Goal: Task Accomplishment & Management: Complete application form

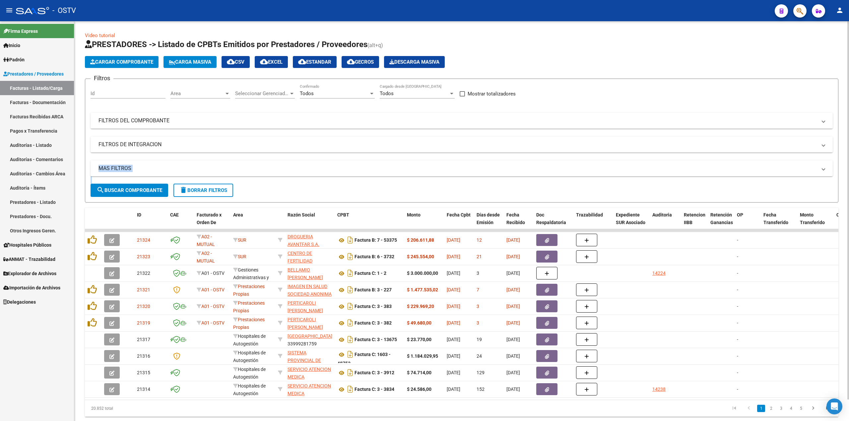
scroll to position [23, 0]
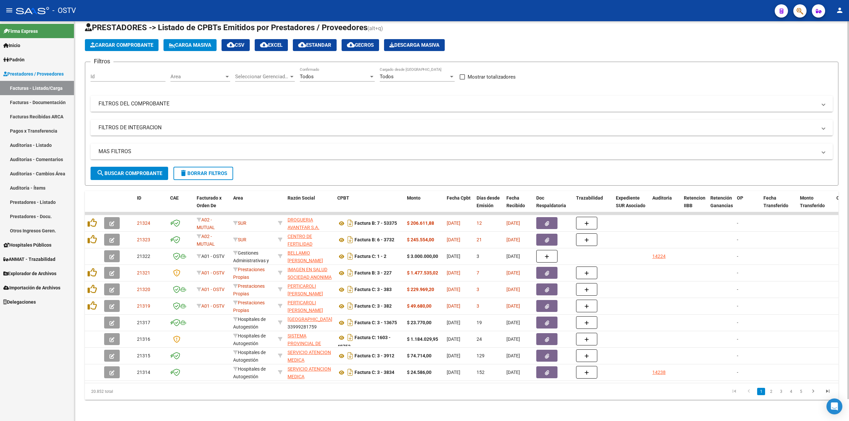
click at [171, 100] on mat-panel-title "FILTROS DEL COMPROBANTE" at bounding box center [458, 103] width 718 height 7
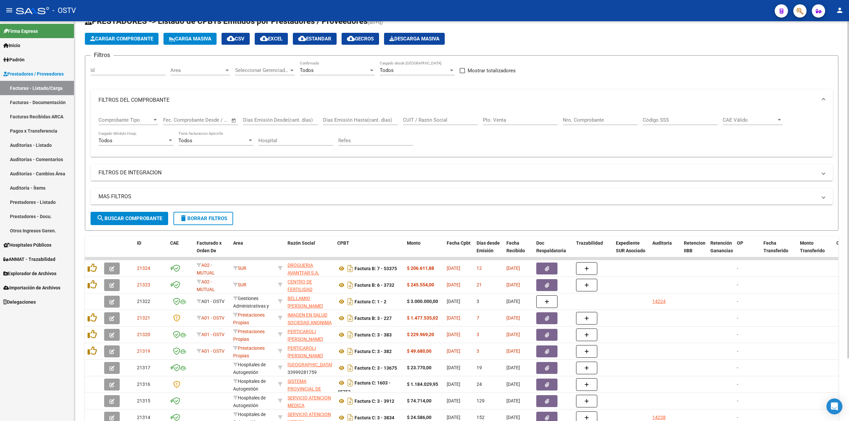
click at [435, 122] on input "CUIT / Razón Social" at bounding box center [440, 120] width 75 height 6
paste input "111907"
type input "111907"
drag, startPoint x: 453, startPoint y: 120, endPoint x: 323, endPoint y: 120, distance: 129.7
click at [323, 120] on div "Comprobante Tipo Comprobante Tipo Fecha inicio – Fecha fin Fec. Comprobante Des…" at bounding box center [462, 131] width 726 height 41
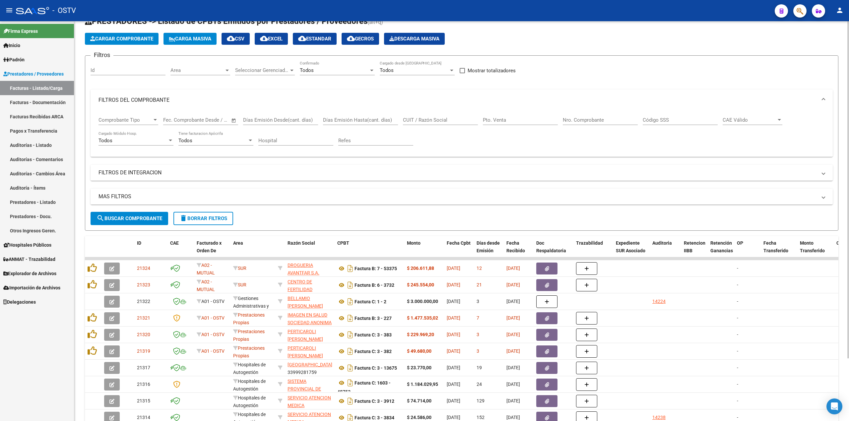
click at [531, 116] on div "Pto. Venta" at bounding box center [520, 118] width 75 height 14
click at [612, 121] on input "Nro. Comprobante" at bounding box center [600, 120] width 75 height 6
paste input "111907"
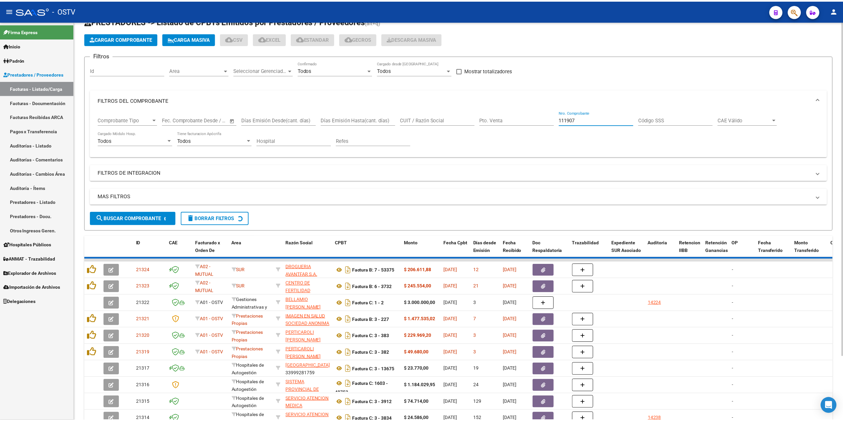
scroll to position [0, 0]
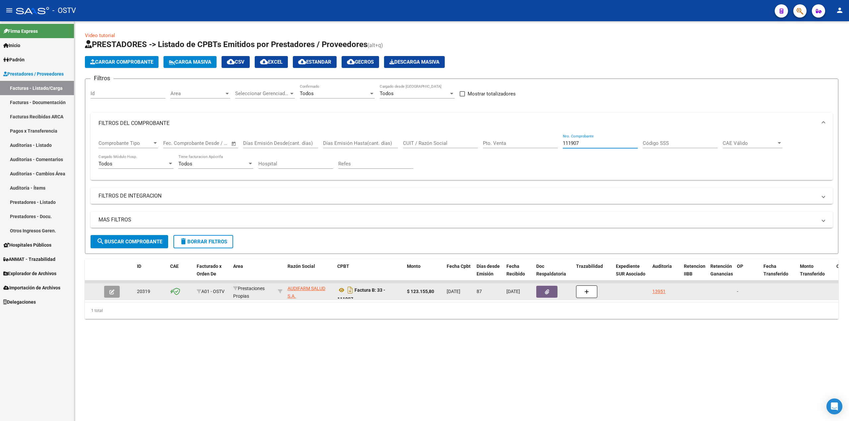
type input "111907"
click at [111, 285] on datatable-body-cell at bounding box center [113, 292] width 23 height 16
click at [111, 290] on icon "button" at bounding box center [111, 292] width 5 height 5
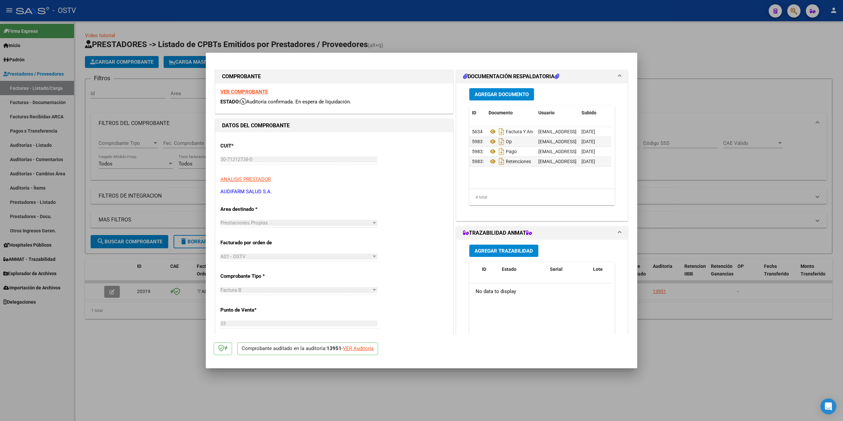
click at [512, 99] on button "Agregar Documento" at bounding box center [501, 94] width 65 height 12
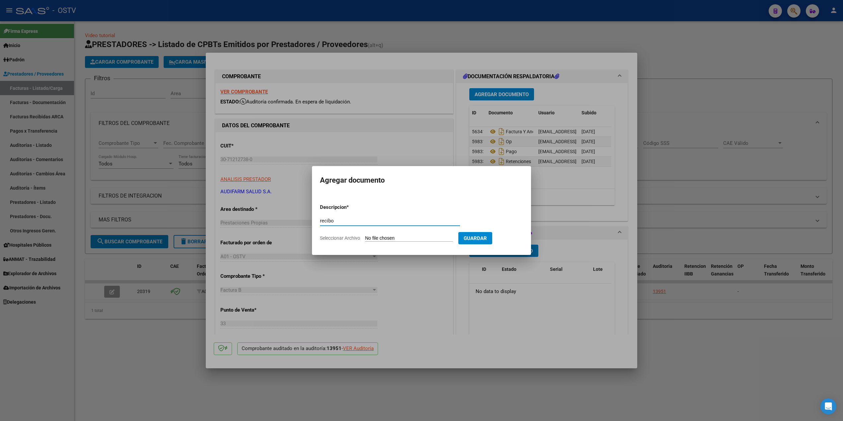
type input "recibo"
click at [389, 236] on input "Seleccionar Archivo" at bounding box center [409, 239] width 88 height 6
type input "C:\fakepath\ReciboCliente 68548 OP 57252.pdf"
click at [519, 237] on span "Guardar" at bounding box center [509, 239] width 23 height 6
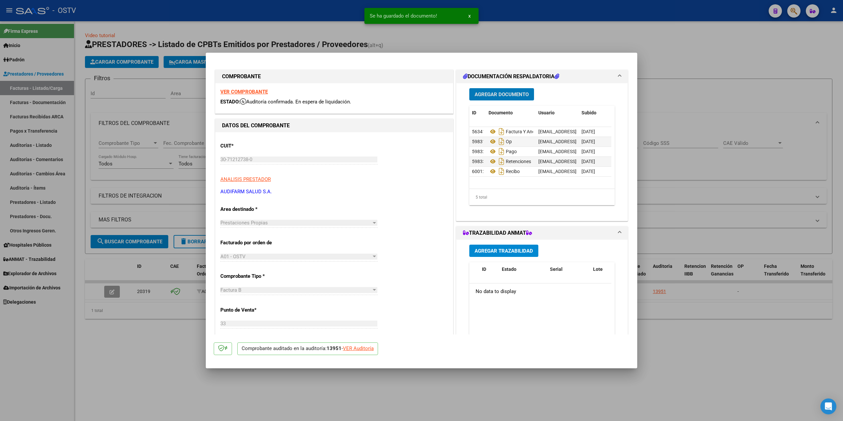
click at [767, 149] on div at bounding box center [421, 210] width 843 height 421
type input "$ 0,00"
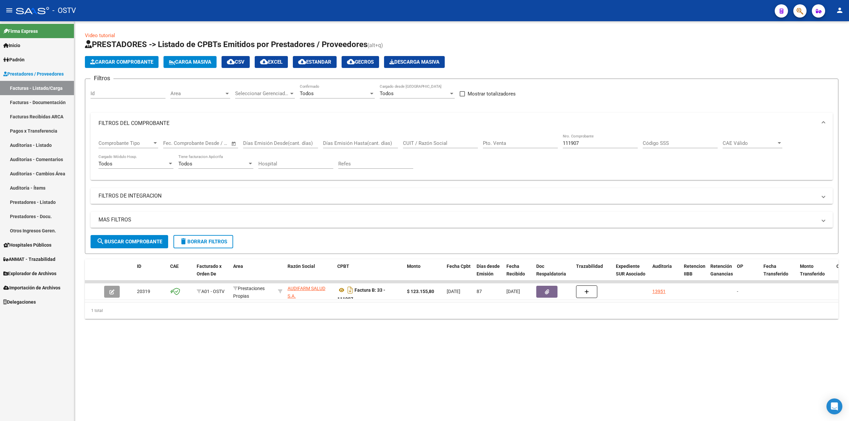
click at [235, 117] on mat-expansion-panel-header "FILTROS DEL COMPROBANTE" at bounding box center [462, 123] width 742 height 21
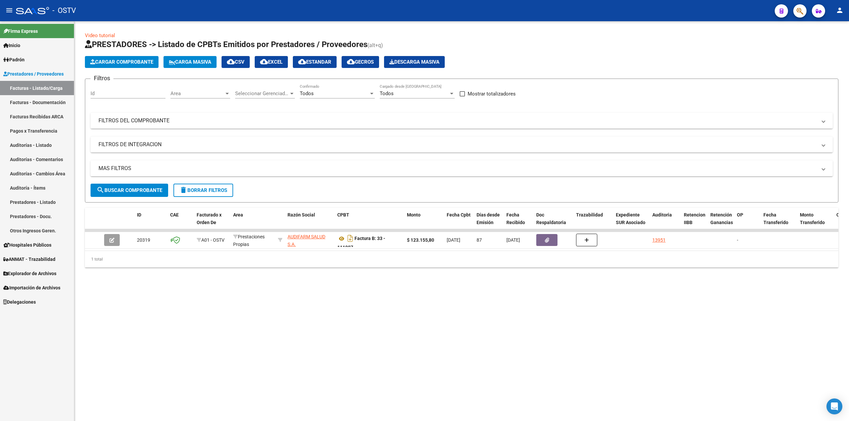
click at [474, 123] on mat-panel-title "FILTROS DEL COMPROBANTE" at bounding box center [458, 120] width 718 height 7
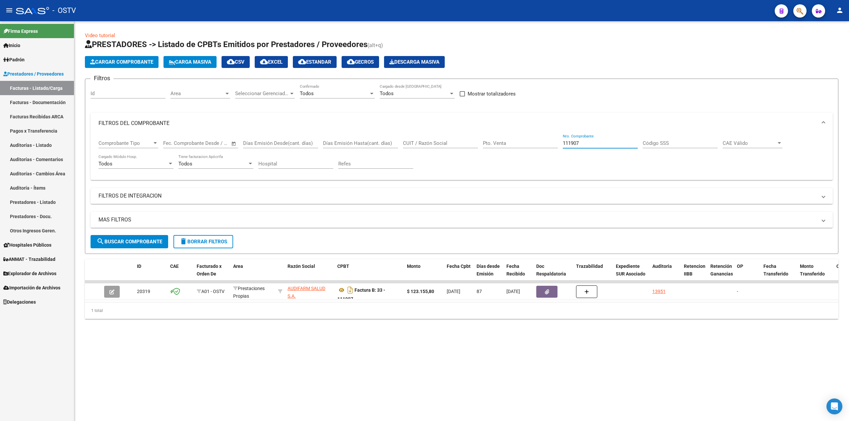
drag, startPoint x: 611, startPoint y: 142, endPoint x: 425, endPoint y: 160, distance: 186.6
click at [425, 160] on div "Comprobante Tipo Comprobante Tipo Fecha inicio – Fecha fin Fec. Comprobante Des…" at bounding box center [462, 154] width 726 height 41
paste input "2888"
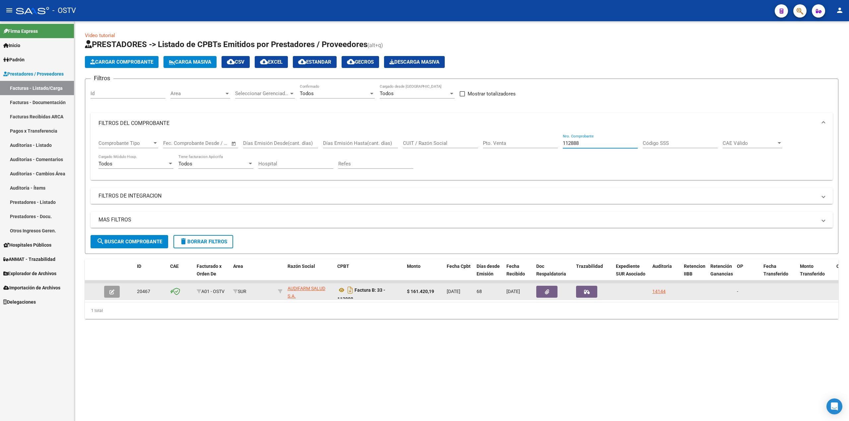
type input "112888"
click at [110, 294] on icon "button" at bounding box center [111, 292] width 5 height 5
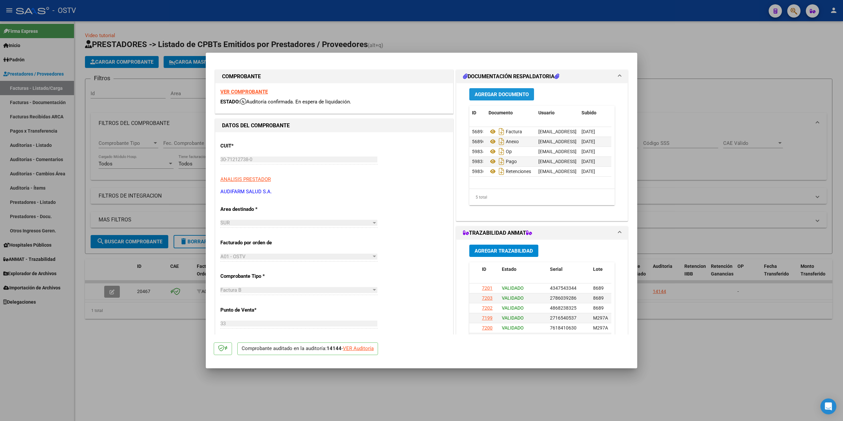
click at [513, 96] on span "Agregar Documento" at bounding box center [501, 95] width 54 height 6
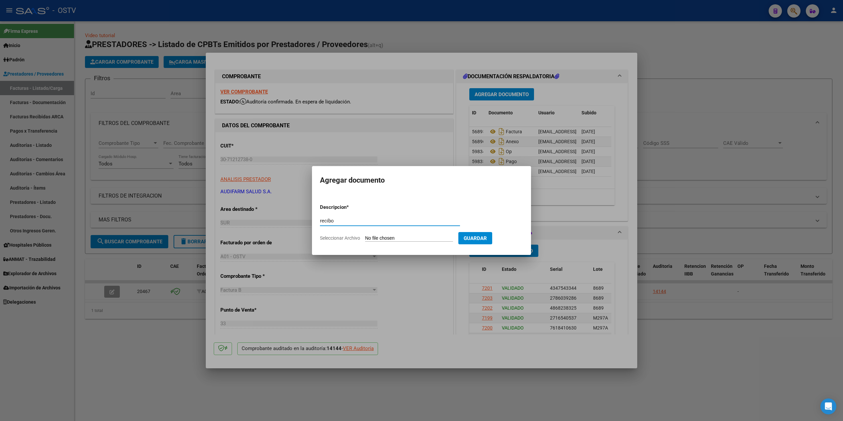
type input "recibo"
click at [410, 236] on input "Seleccionar Archivo" at bounding box center [409, 239] width 88 height 6
type input "C:\fakepath\ReciboCliente 68548 OP 57252.pdf"
click at [508, 238] on span "Guardar" at bounding box center [509, 239] width 23 height 6
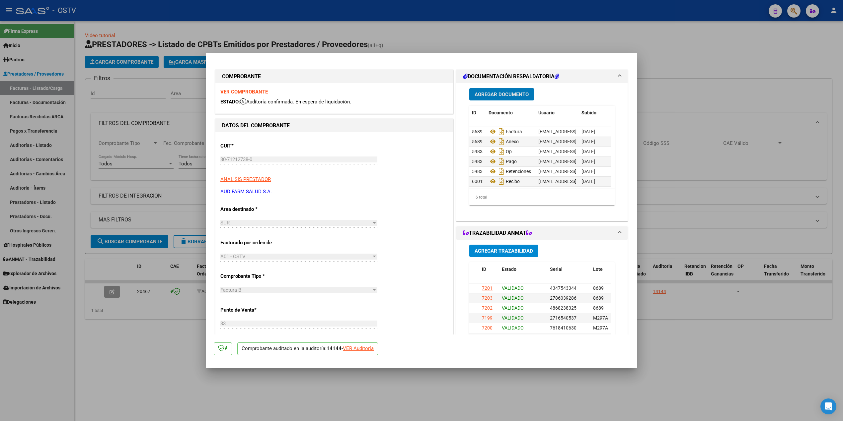
click at [711, 161] on div at bounding box center [421, 210] width 843 height 421
type input "$ 0,00"
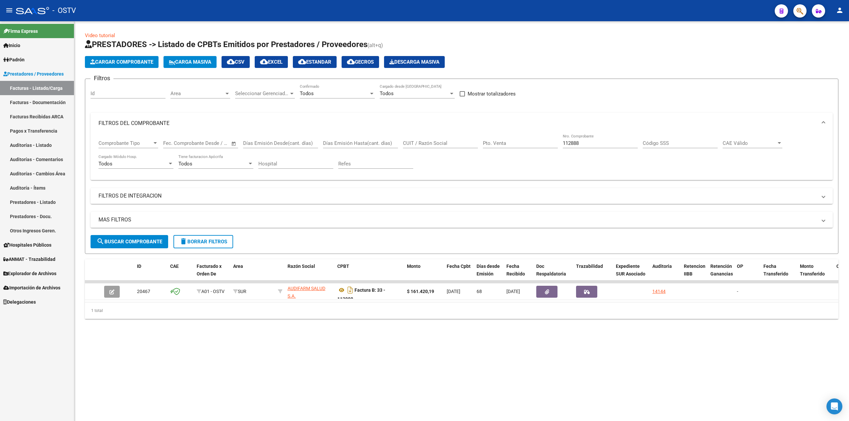
click at [596, 140] on div "112888 Nro. Comprobante" at bounding box center [600, 141] width 75 height 14
drag, startPoint x: 596, startPoint y: 141, endPoint x: 447, endPoint y: 133, distance: 148.8
click at [429, 148] on div "Comprobante Tipo Comprobante Tipo Fecha inicio – Fecha fin Fec. Comprobante Des…" at bounding box center [462, 154] width 726 height 41
click at [102, 242] on mat-icon "search" at bounding box center [101, 242] width 8 height 8
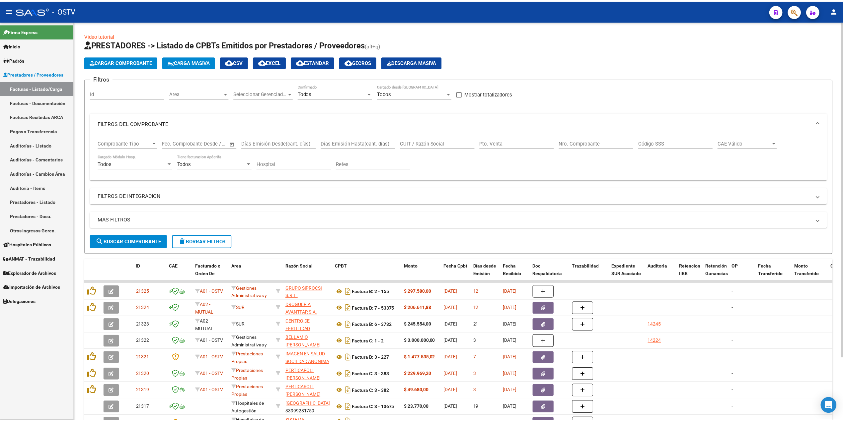
scroll to position [44, 0]
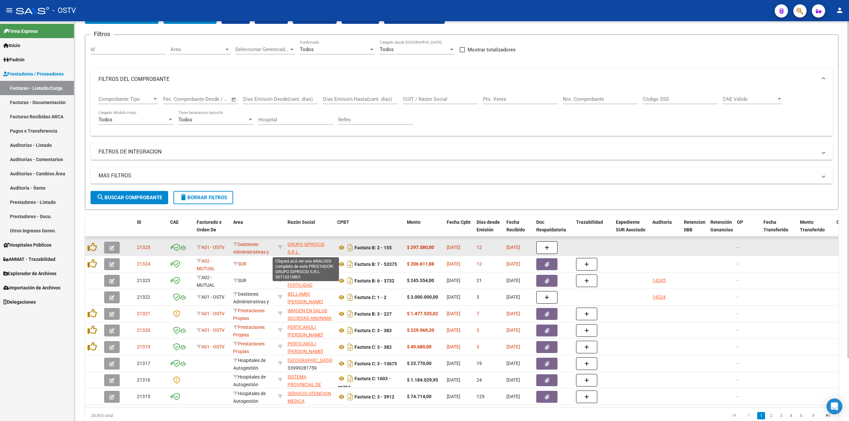
click at [294, 246] on span "GRUPO SIPROCSI S.R.L." at bounding box center [306, 248] width 37 height 13
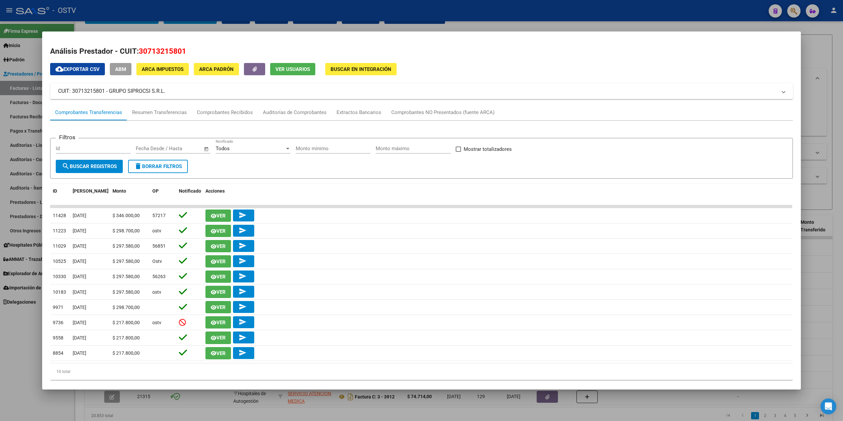
drag, startPoint x: 174, startPoint y: 94, endPoint x: 106, endPoint y: 92, distance: 68.0
click at [106, 92] on mat-panel-title "CUIT: 30713215801 - GRUPO SIPROCSI S.R.L." at bounding box center [417, 91] width 718 height 8
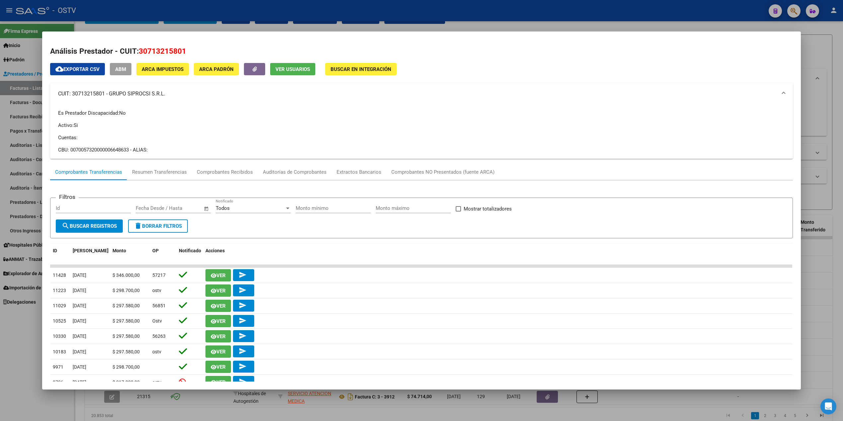
copy mat-panel-title "GRUPO SIPROCSI S.R.L."
click at [300, 11] on div at bounding box center [421, 210] width 843 height 421
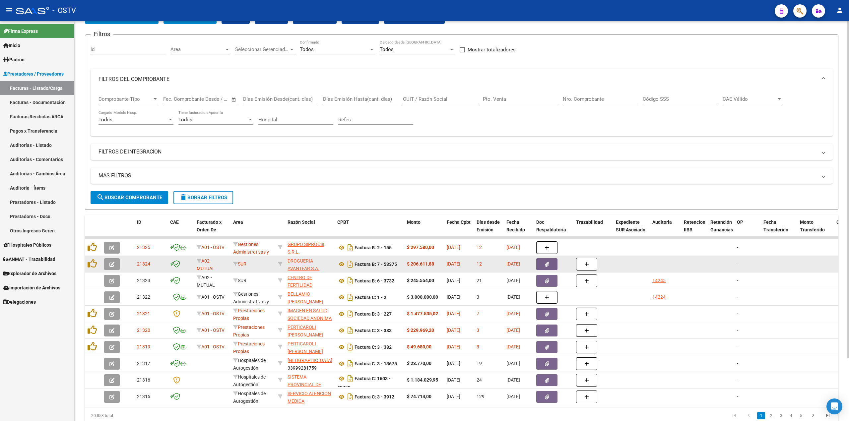
click at [336, 267] on datatable-body-cell "Factura B: 7 - 53375" at bounding box center [370, 264] width 70 height 16
click at [338, 266] on icon at bounding box center [341, 264] width 9 height 8
click at [761, 260] on datatable-body-cell at bounding box center [779, 264] width 36 height 16
click at [117, 265] on button "button" at bounding box center [112, 264] width 16 height 12
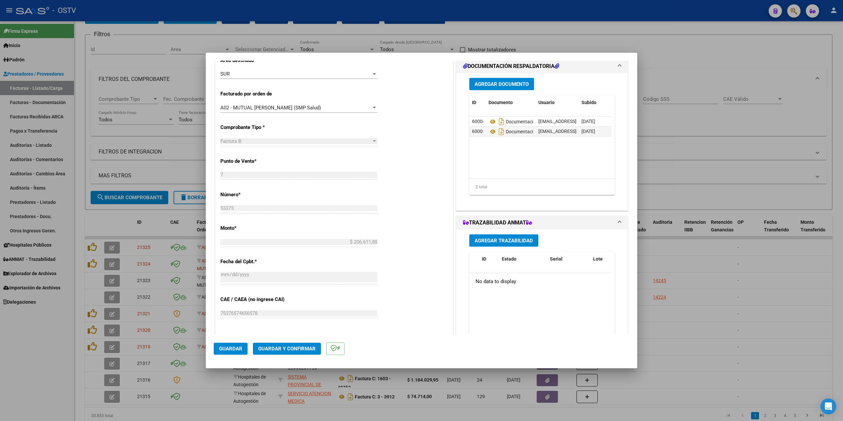
scroll to position [88, 0]
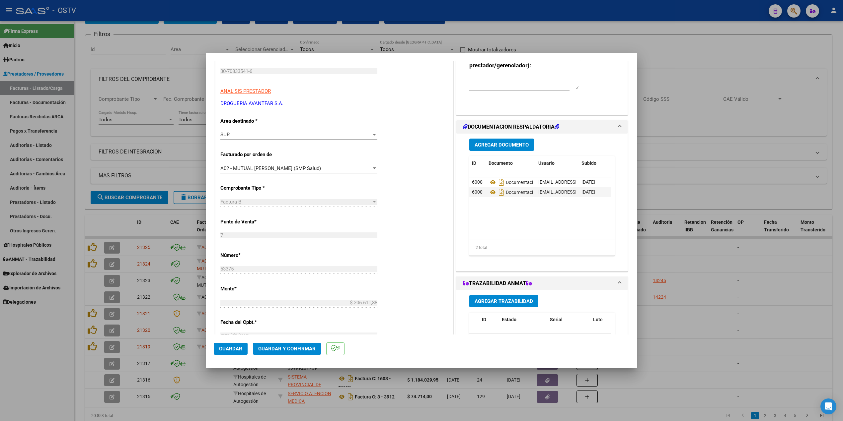
click at [373, 202] on div at bounding box center [374, 202] width 3 height 2
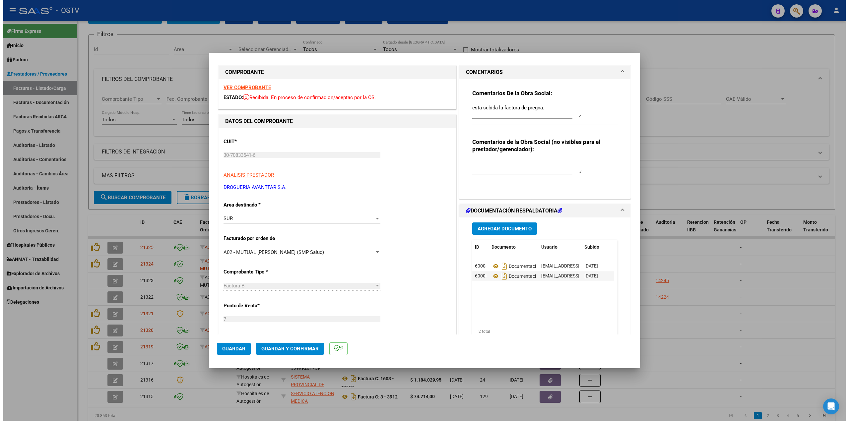
scroll to position [0, 0]
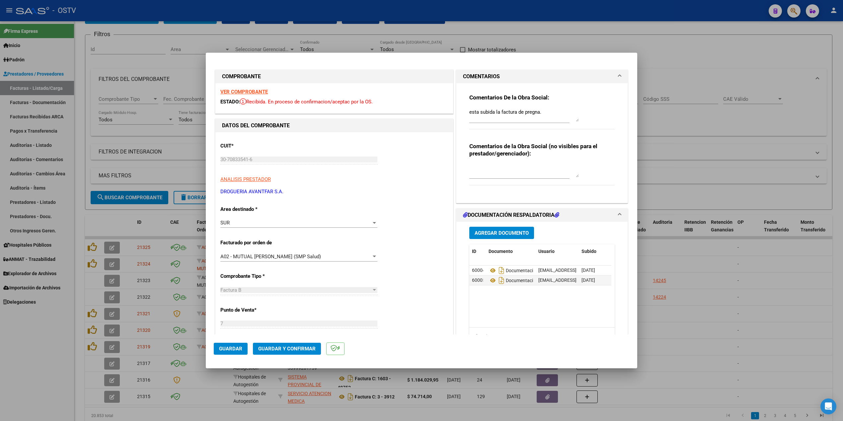
click at [694, 269] on div at bounding box center [421, 210] width 843 height 421
type input "$ 0,00"
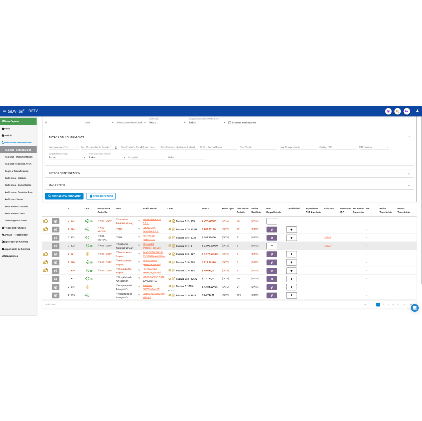
scroll to position [75, 0]
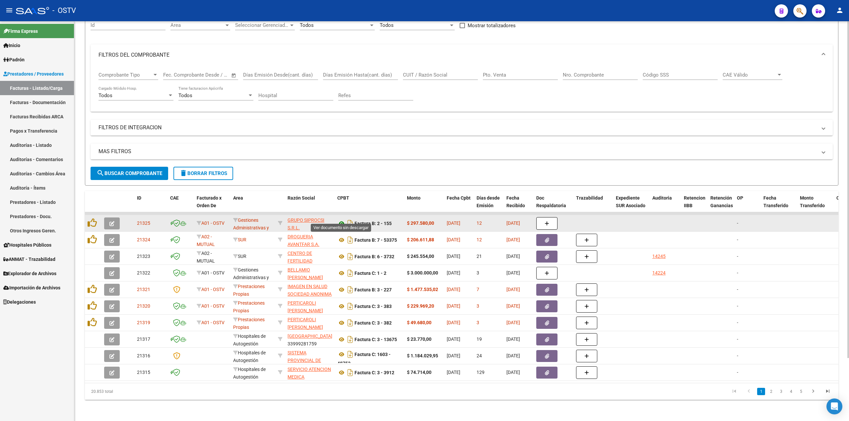
click at [342, 220] on icon at bounding box center [341, 224] width 9 height 8
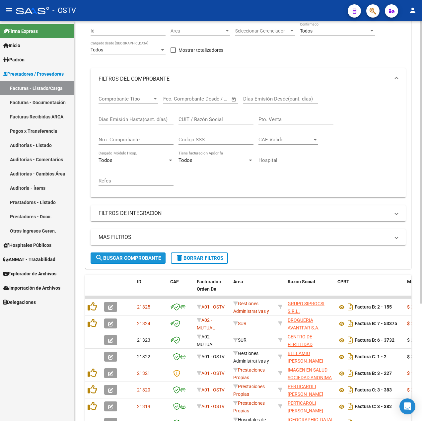
click at [120, 259] on span "search Buscar Comprobante" at bounding box center [128, 258] width 66 height 6
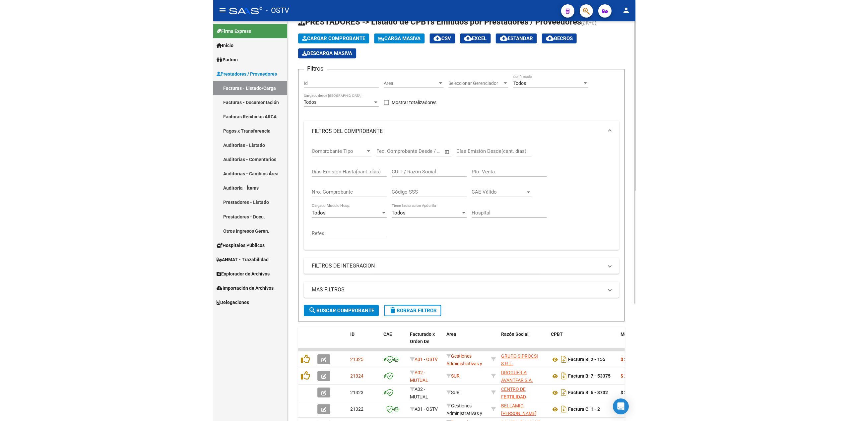
scroll to position [0, 0]
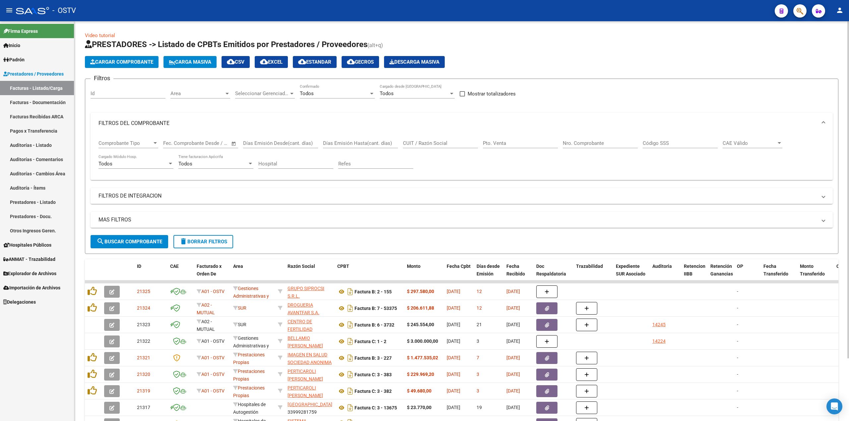
click at [160, 242] on span "search Buscar Comprobante" at bounding box center [130, 242] width 66 height 6
click at [150, 239] on span "search Buscar Comprobante" at bounding box center [130, 242] width 66 height 6
click at [145, 239] on span "search Buscar Comprobante" at bounding box center [130, 242] width 66 height 6
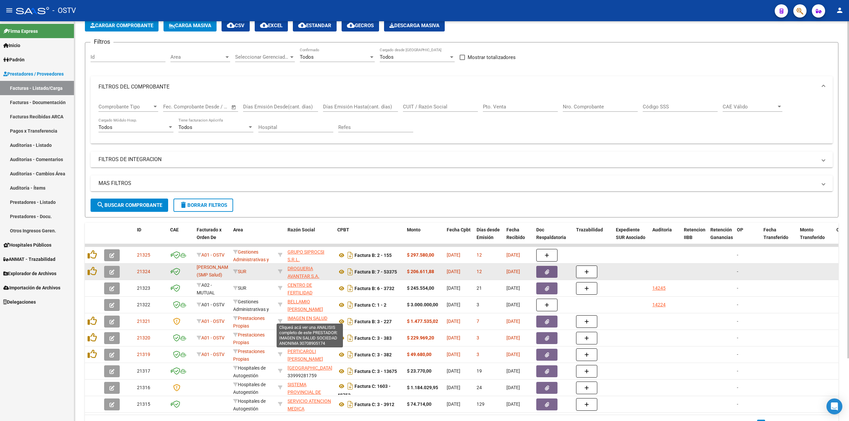
scroll to position [44, 0]
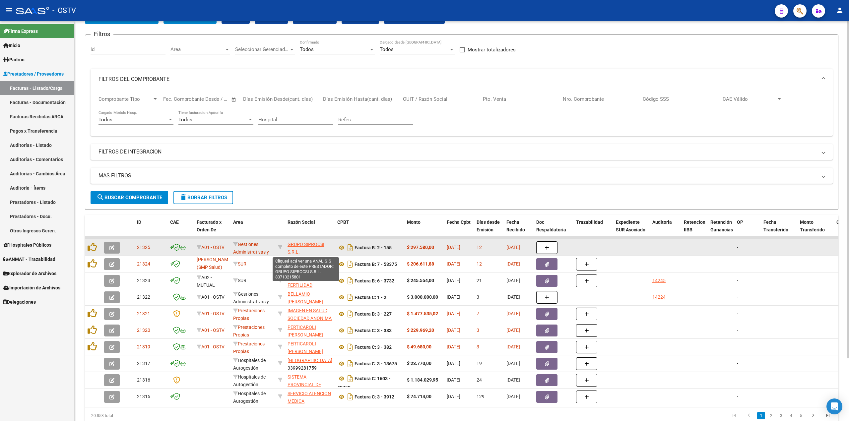
click at [318, 247] on span "GRUPO SIPROCSI S.R.L." at bounding box center [306, 248] width 37 height 13
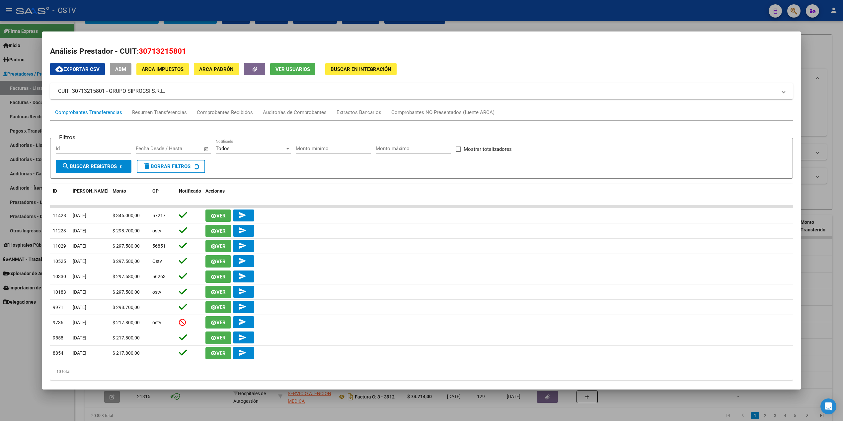
click at [308, 11] on div at bounding box center [421, 210] width 843 height 421
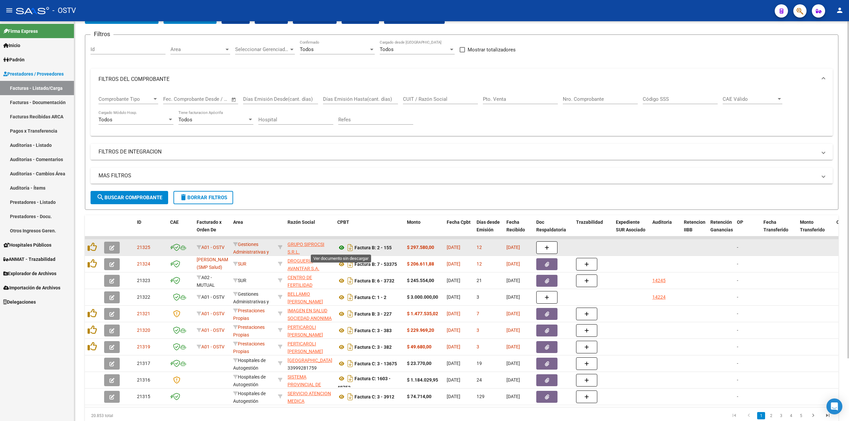
click at [340, 245] on icon at bounding box center [341, 248] width 9 height 8
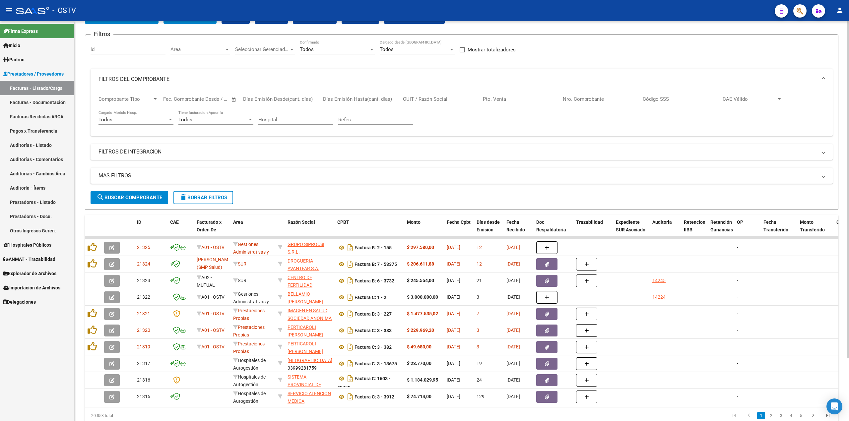
click at [114, 193] on button "search Buscar Comprobante" at bounding box center [130, 197] width 78 height 13
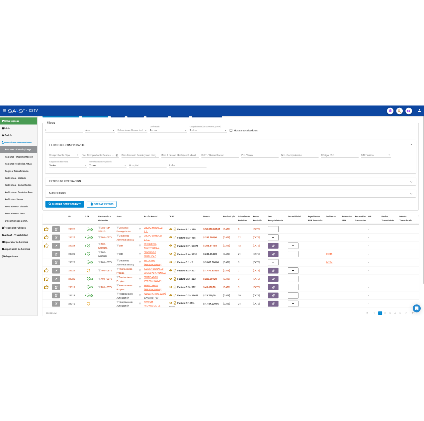
scroll to position [0, 0]
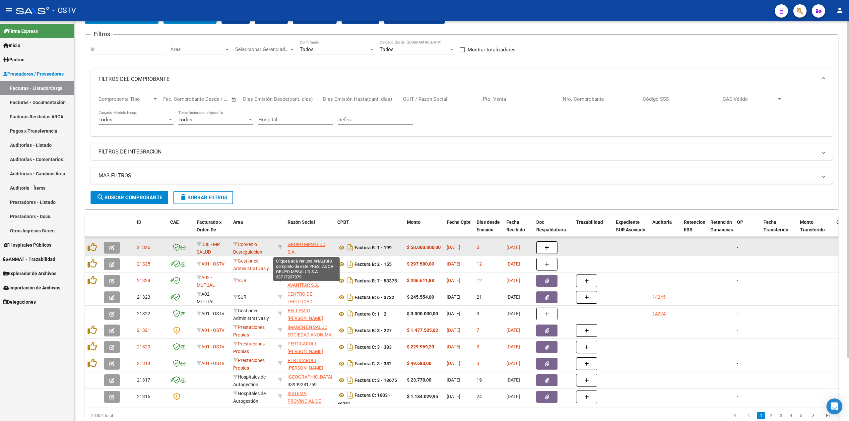
click at [312, 245] on span "GRUPO MPSALUD S.A." at bounding box center [307, 248] width 38 height 13
type textarea "33717297879"
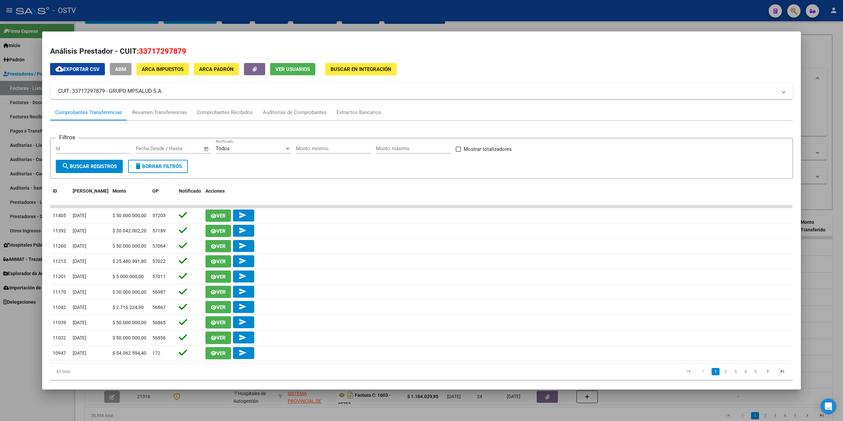
drag, startPoint x: 161, startPoint y: 90, endPoint x: 106, endPoint y: 92, distance: 54.8
click at [106, 92] on mat-panel-title "CUIT: 33717297879 - GRUPO MPSALUD S.A." at bounding box center [417, 91] width 718 height 8
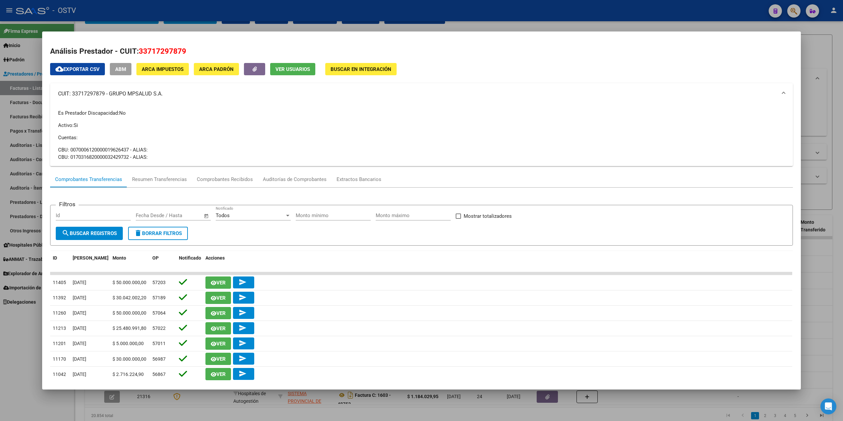
copy mat-panel-title "GRUPO MPSALUD S.A."
click at [183, 13] on div at bounding box center [421, 210] width 843 height 421
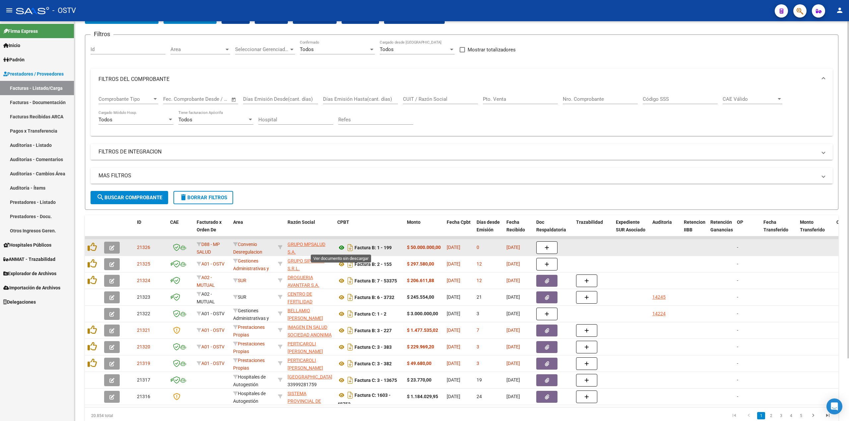
click at [340, 248] on icon at bounding box center [341, 248] width 9 height 8
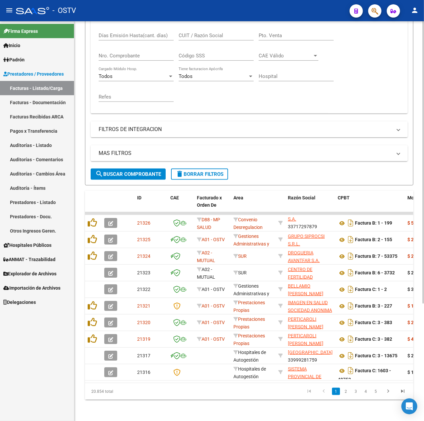
click at [135, 160] on div "MAS FILTROS Todos Con Doc. Respaldatoria Todos Con Trazabilidad Todos Asociado …" at bounding box center [249, 156] width 317 height 23
click at [137, 171] on span "search Buscar Comprobante" at bounding box center [128, 174] width 66 height 6
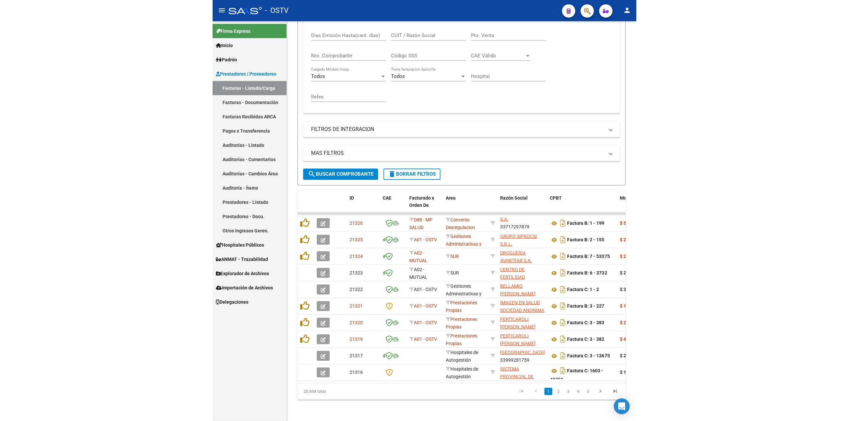
scroll to position [75, 0]
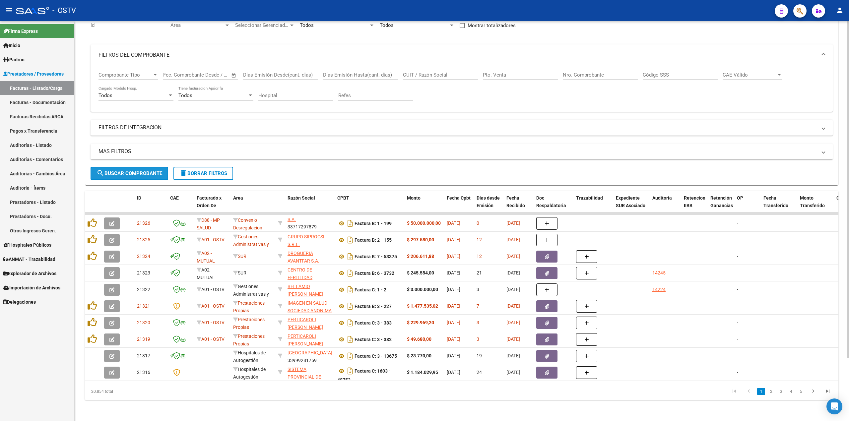
click at [141, 167] on button "search Buscar Comprobante" at bounding box center [130, 173] width 78 height 13
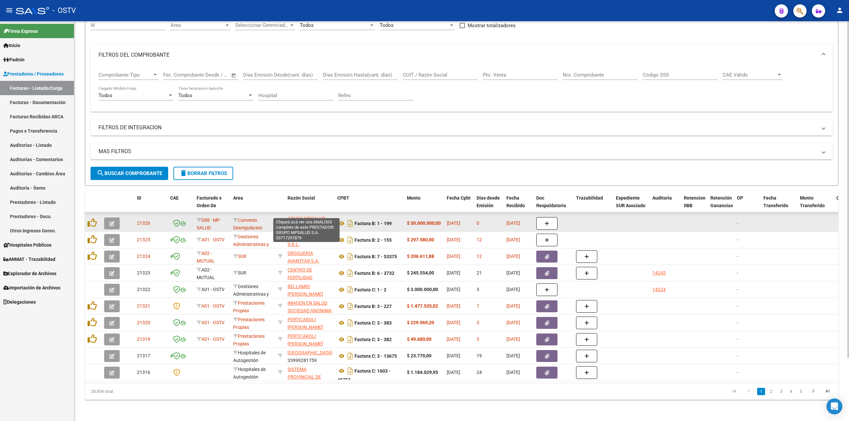
scroll to position [0, 0]
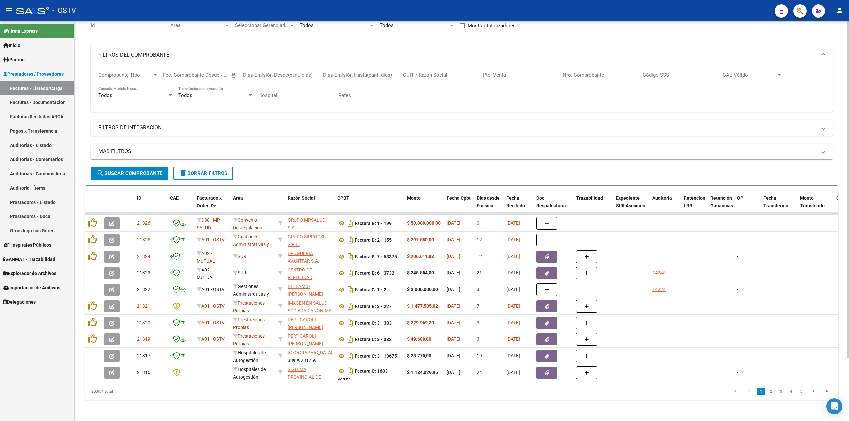
click at [147, 171] on span "search Buscar Comprobante" at bounding box center [130, 174] width 66 height 6
click at [142, 171] on span "search Buscar Comprobante" at bounding box center [130, 174] width 66 height 6
click at [110, 171] on button "search Buscar Comprobante" at bounding box center [130, 173] width 78 height 13
click at [130, 171] on span "search Buscar Comprobante" at bounding box center [130, 174] width 66 height 6
